Goal: Information Seeking & Learning: Compare options

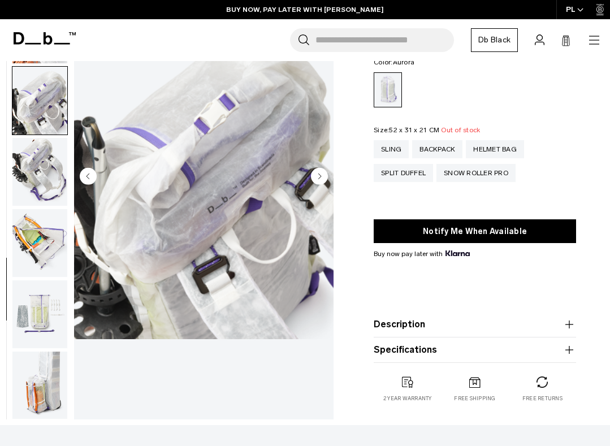
scroll to position [390, 0]
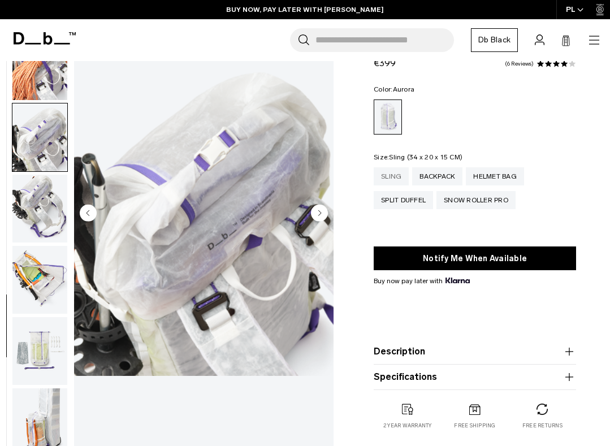
click at [390, 173] on div "Sling" at bounding box center [390, 176] width 35 height 18
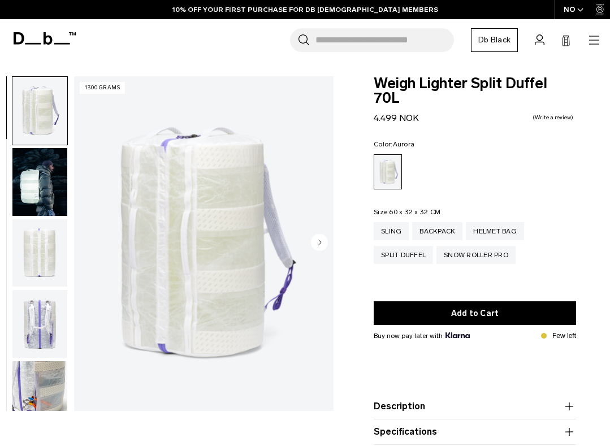
click at [63, 111] on img "button" at bounding box center [39, 111] width 55 height 68
click at [57, 167] on img "button" at bounding box center [39, 182] width 55 height 68
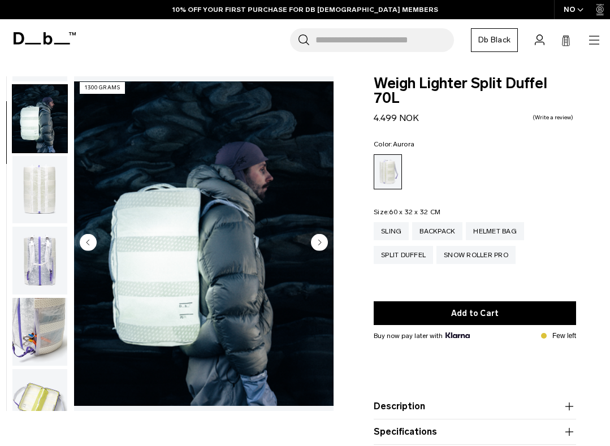
scroll to position [72, 0]
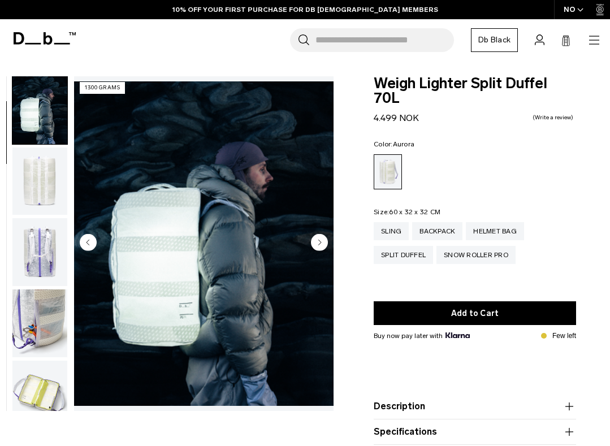
click at [49, 192] on img "button" at bounding box center [39, 181] width 55 height 68
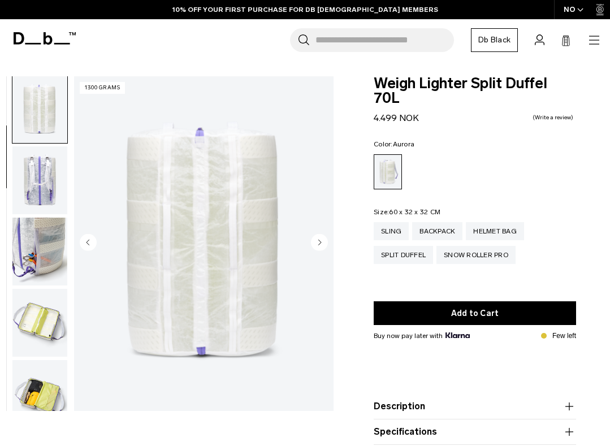
click at [47, 198] on img "button" at bounding box center [39, 180] width 55 height 68
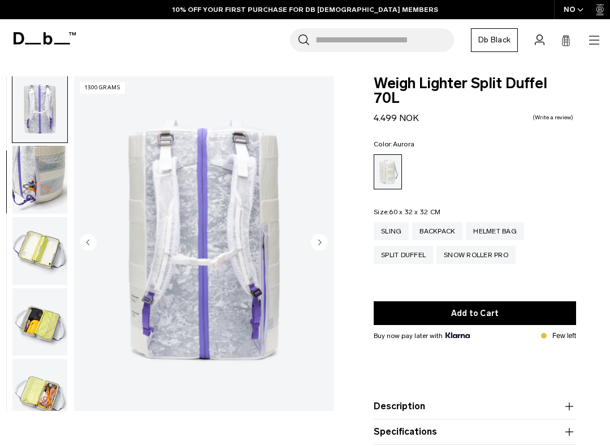
click at [47, 198] on img "button" at bounding box center [39, 180] width 55 height 68
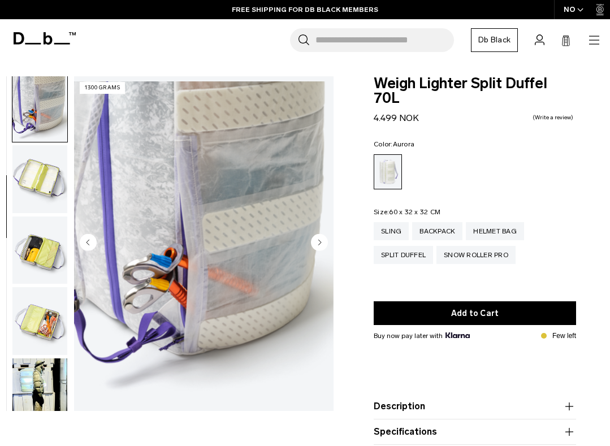
click at [47, 198] on img "button" at bounding box center [39, 179] width 55 height 68
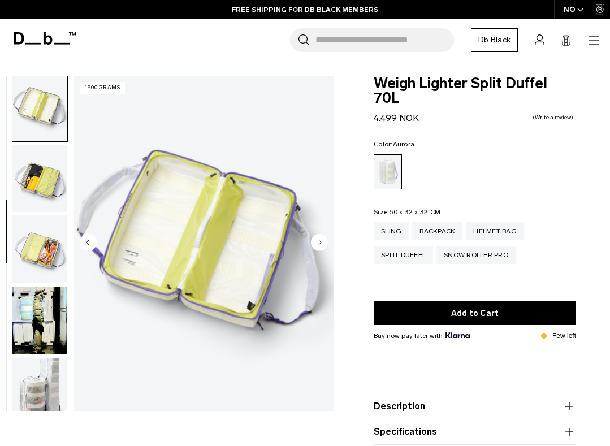
click at [47, 198] on img "button" at bounding box center [39, 179] width 55 height 68
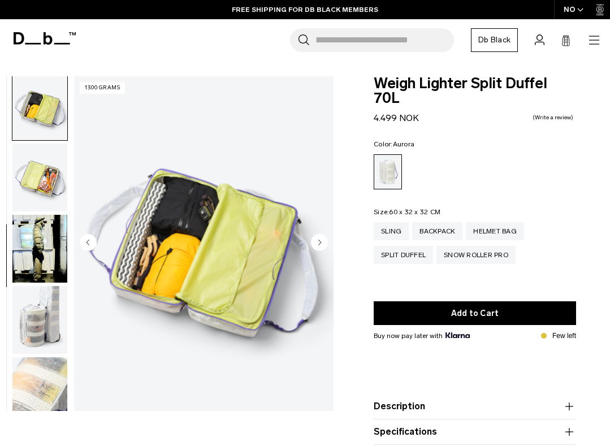
click at [47, 228] on img "button" at bounding box center [39, 249] width 55 height 68
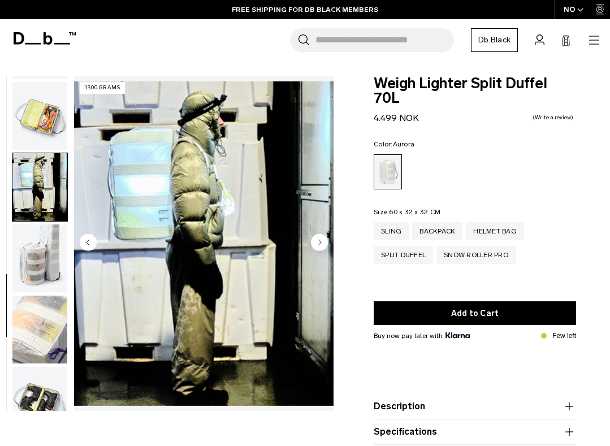
scroll to position [524, 0]
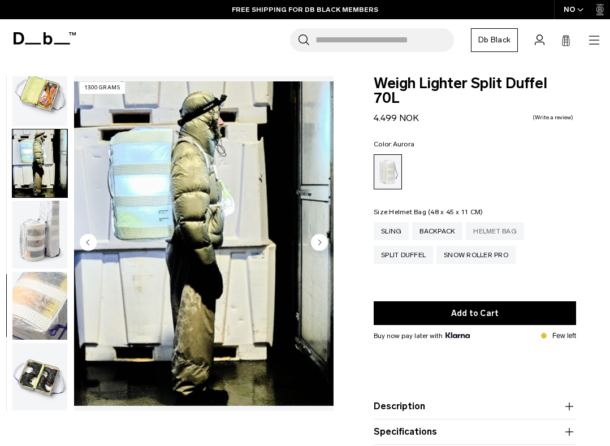
click at [485, 222] on div "Helmet Bag" at bounding box center [495, 231] width 58 height 18
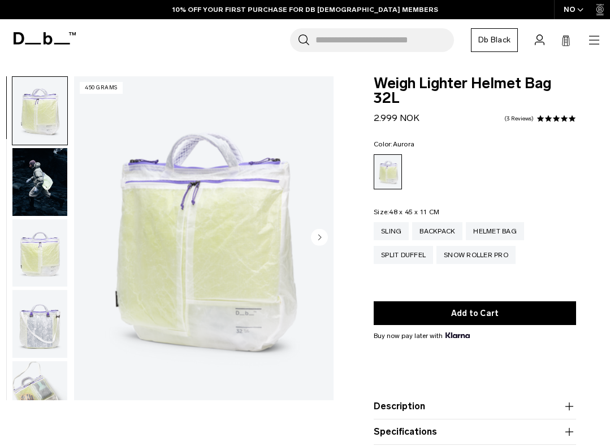
click at [53, 124] on img "button" at bounding box center [39, 111] width 55 height 68
click at [41, 168] on img "button" at bounding box center [39, 182] width 55 height 68
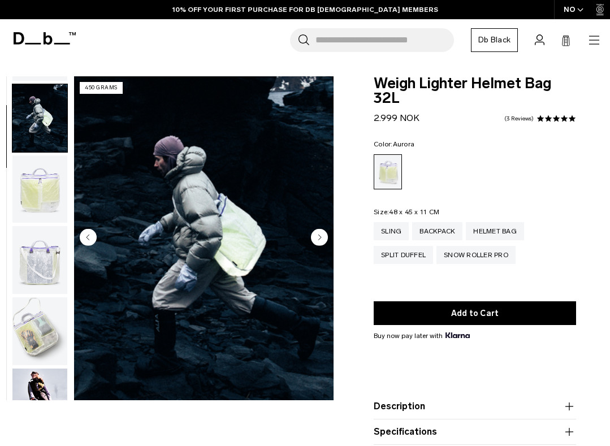
scroll to position [72, 0]
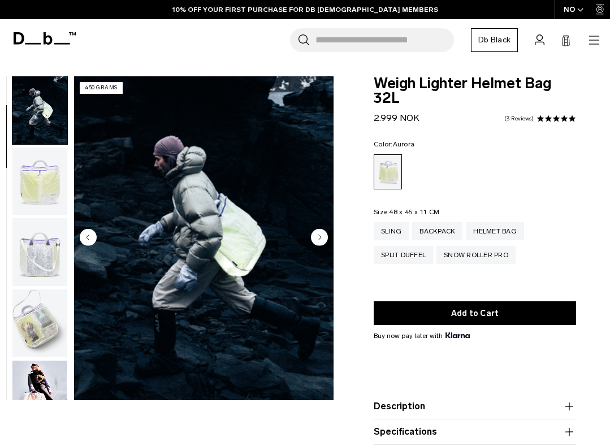
click at [40, 243] on img "button" at bounding box center [39, 252] width 55 height 68
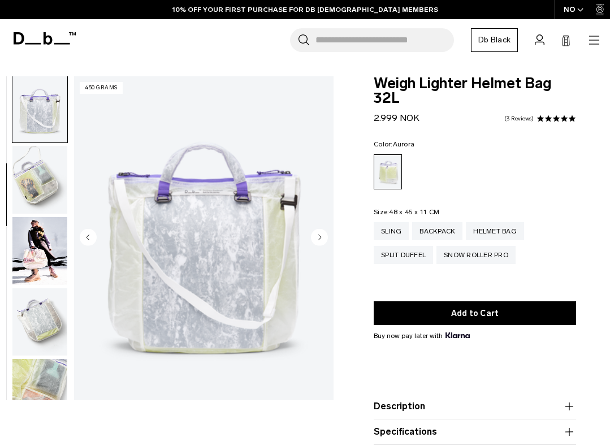
click at [44, 263] on img "button" at bounding box center [39, 251] width 55 height 68
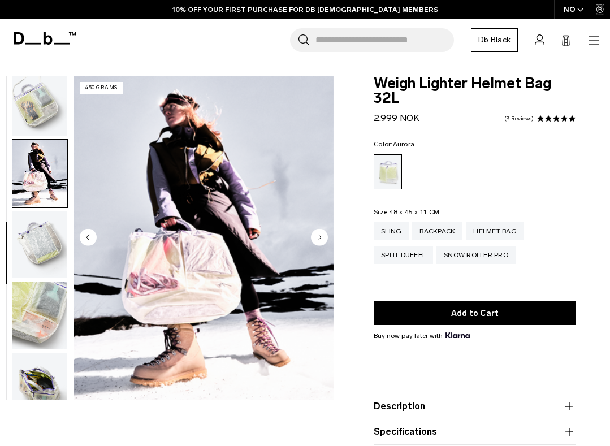
scroll to position [359, 0]
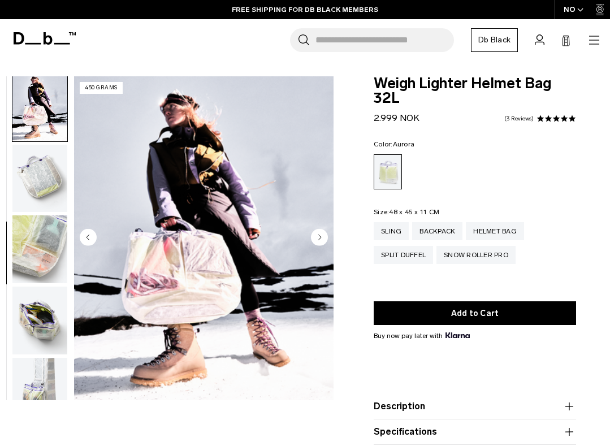
click at [44, 283] on img "button" at bounding box center [39, 249] width 55 height 68
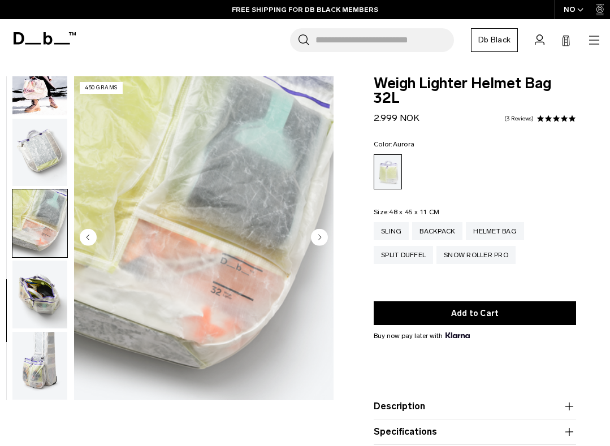
click at [44, 285] on img "button" at bounding box center [39, 294] width 55 height 68
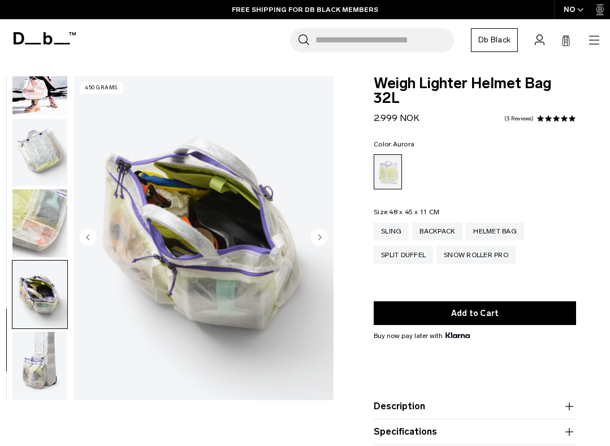
click at [46, 327] on img "button" at bounding box center [39, 294] width 55 height 68
click at [49, 362] on img "button" at bounding box center [39, 366] width 55 height 68
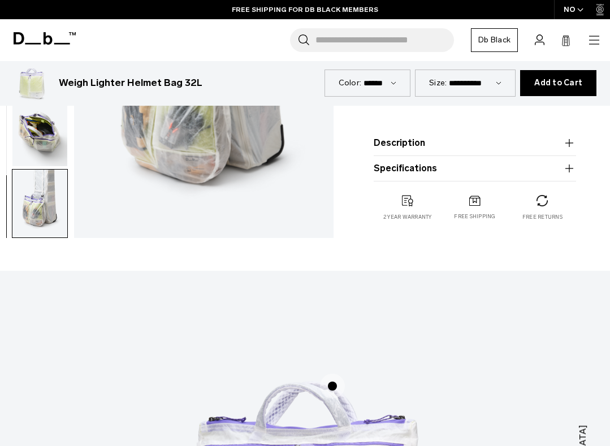
scroll to position [116, 0]
